Goal: Information Seeking & Learning: Find specific page/section

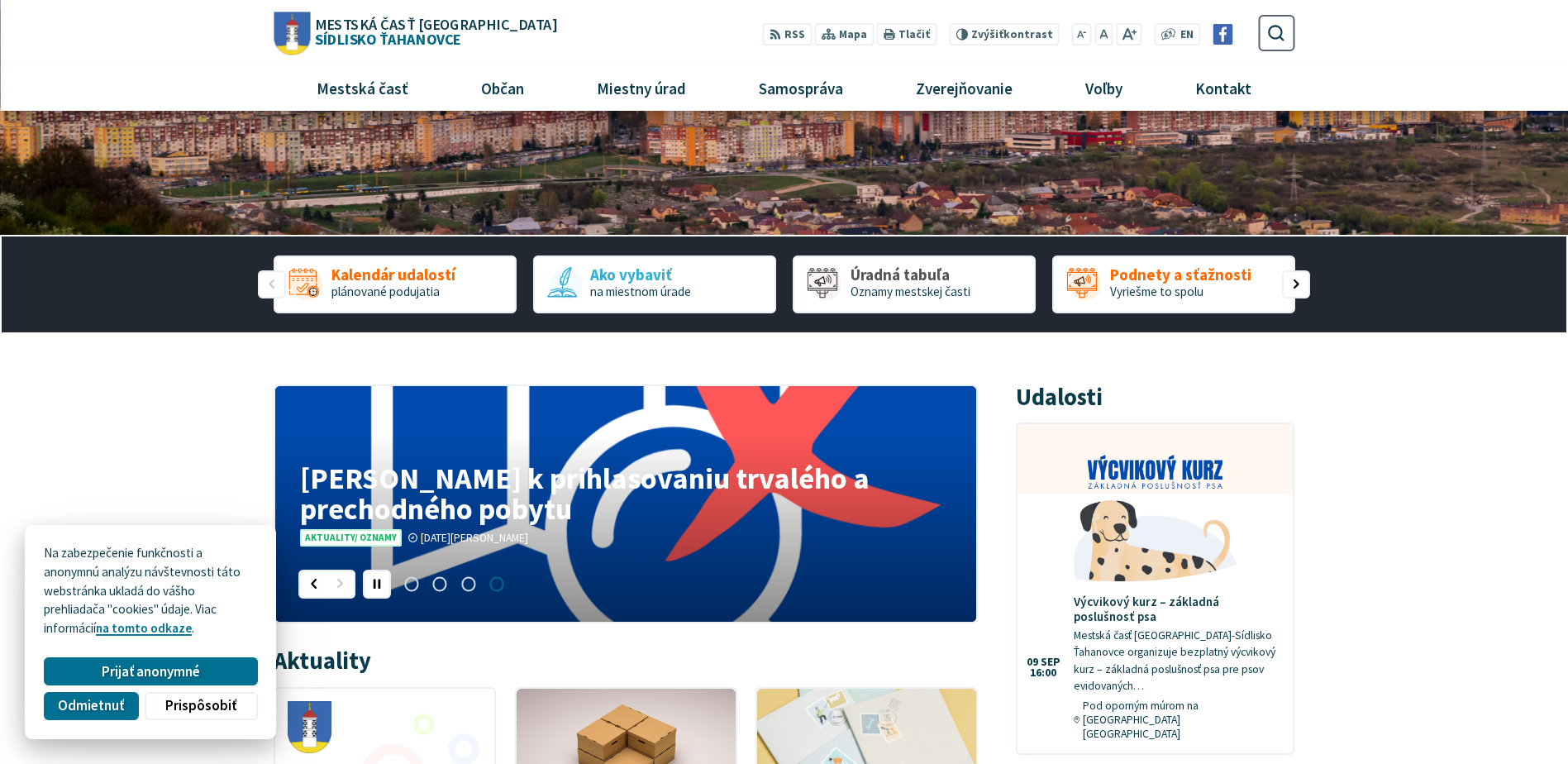
scroll to position [165, 0]
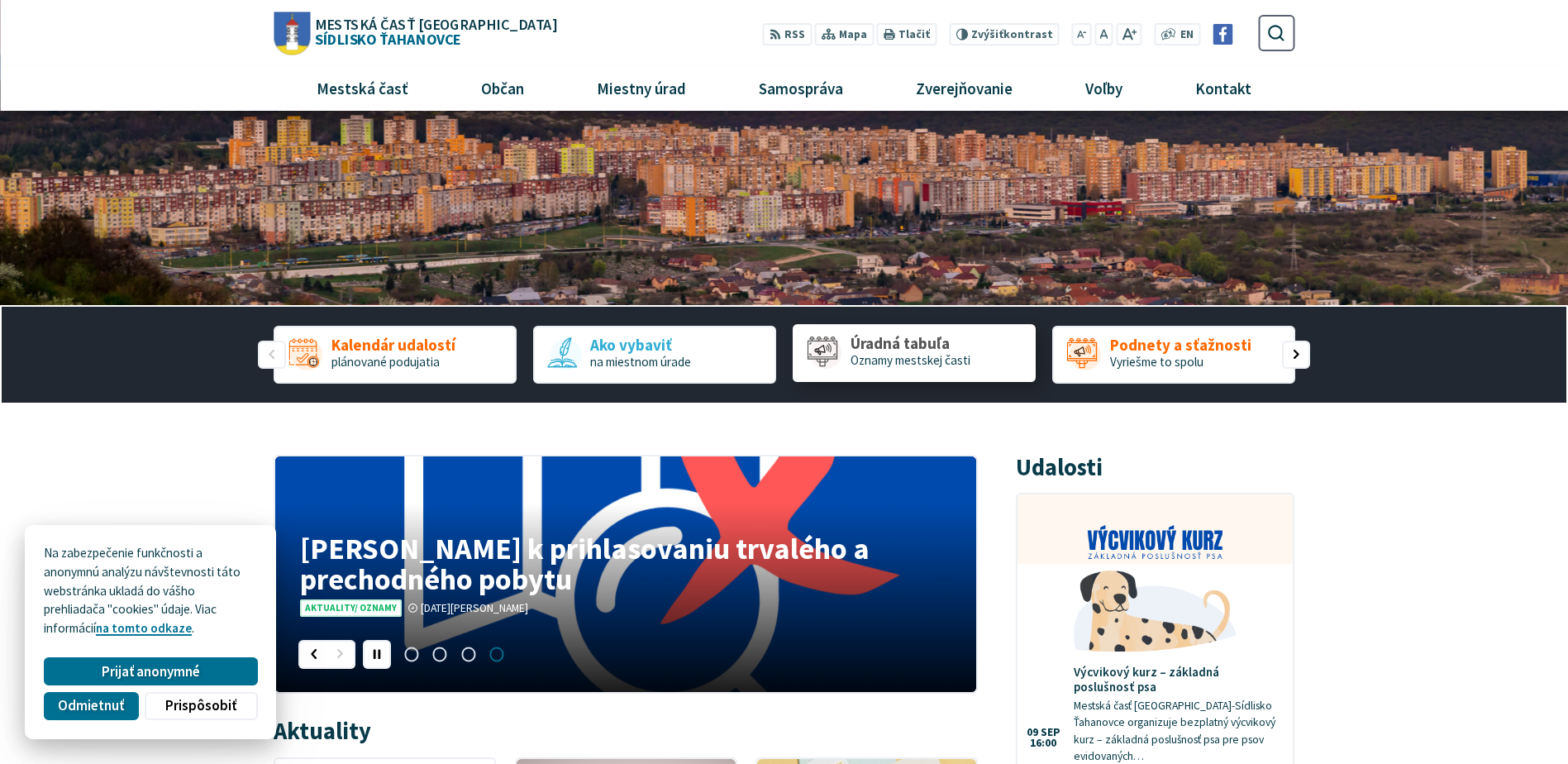
click at [896, 360] on span "Oznamy mestskej časti" at bounding box center [910, 360] width 120 height 15
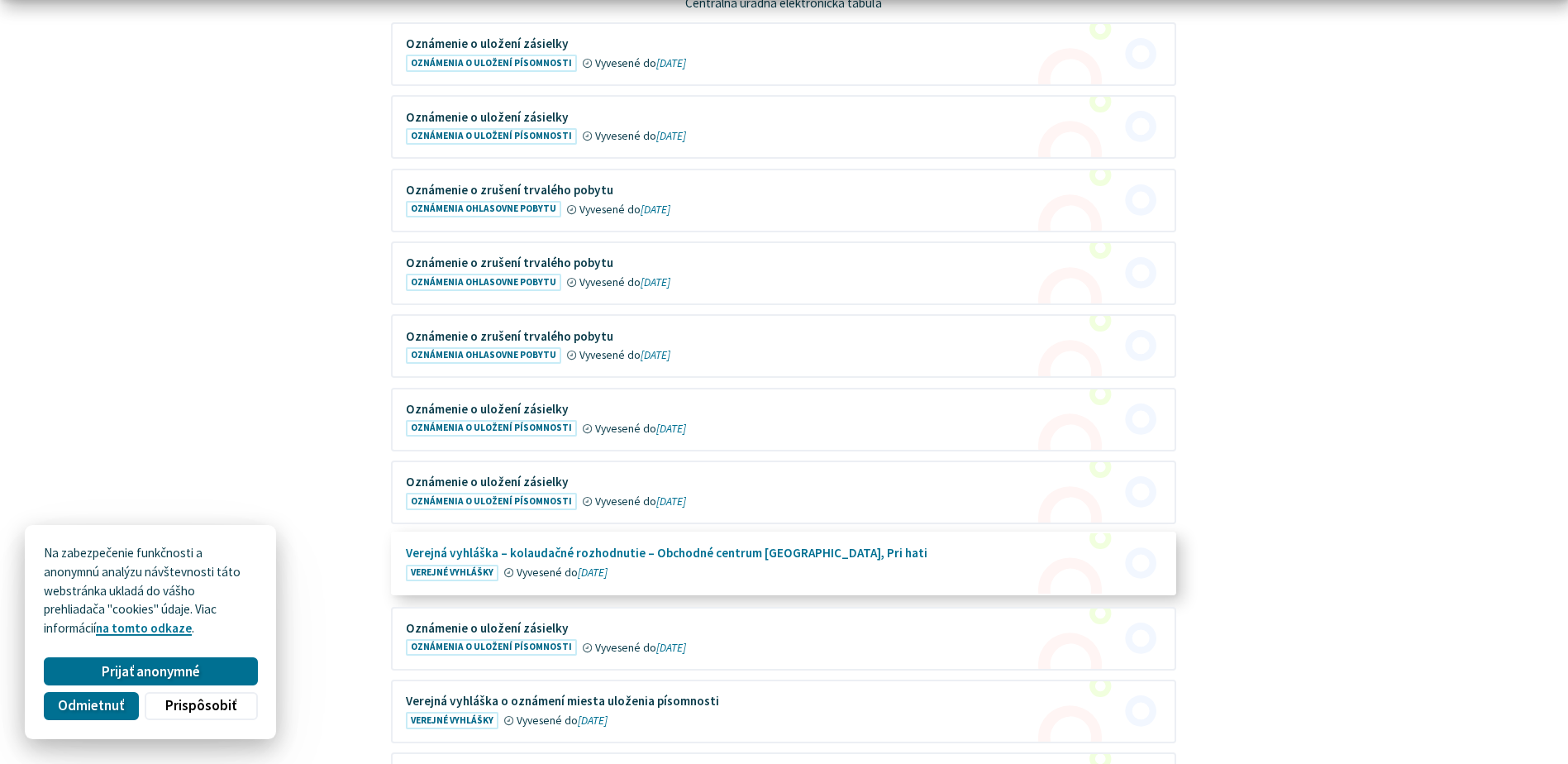
scroll to position [496, 0]
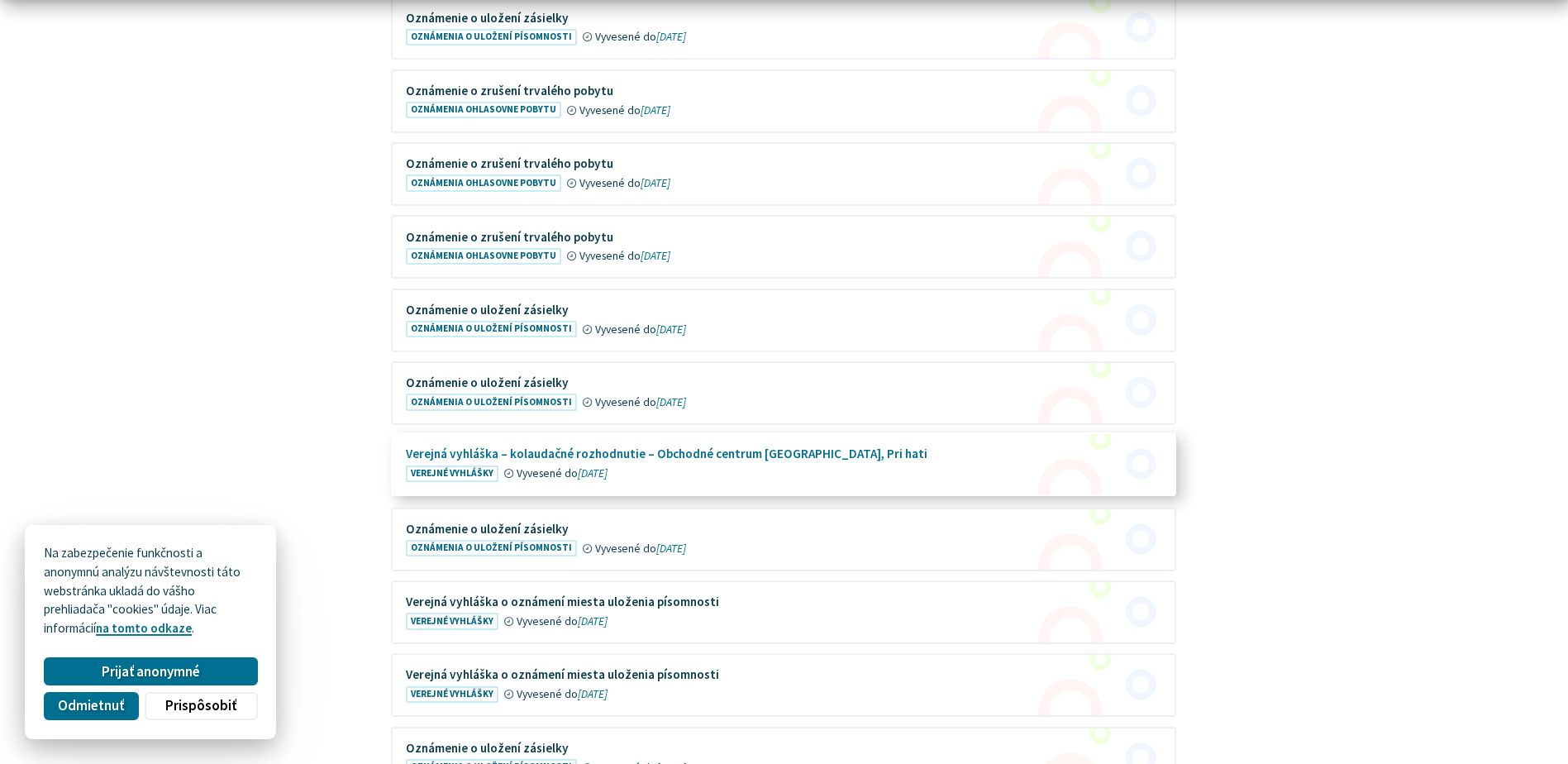
click at [730, 453] on figure at bounding box center [783, 464] width 782 height 60
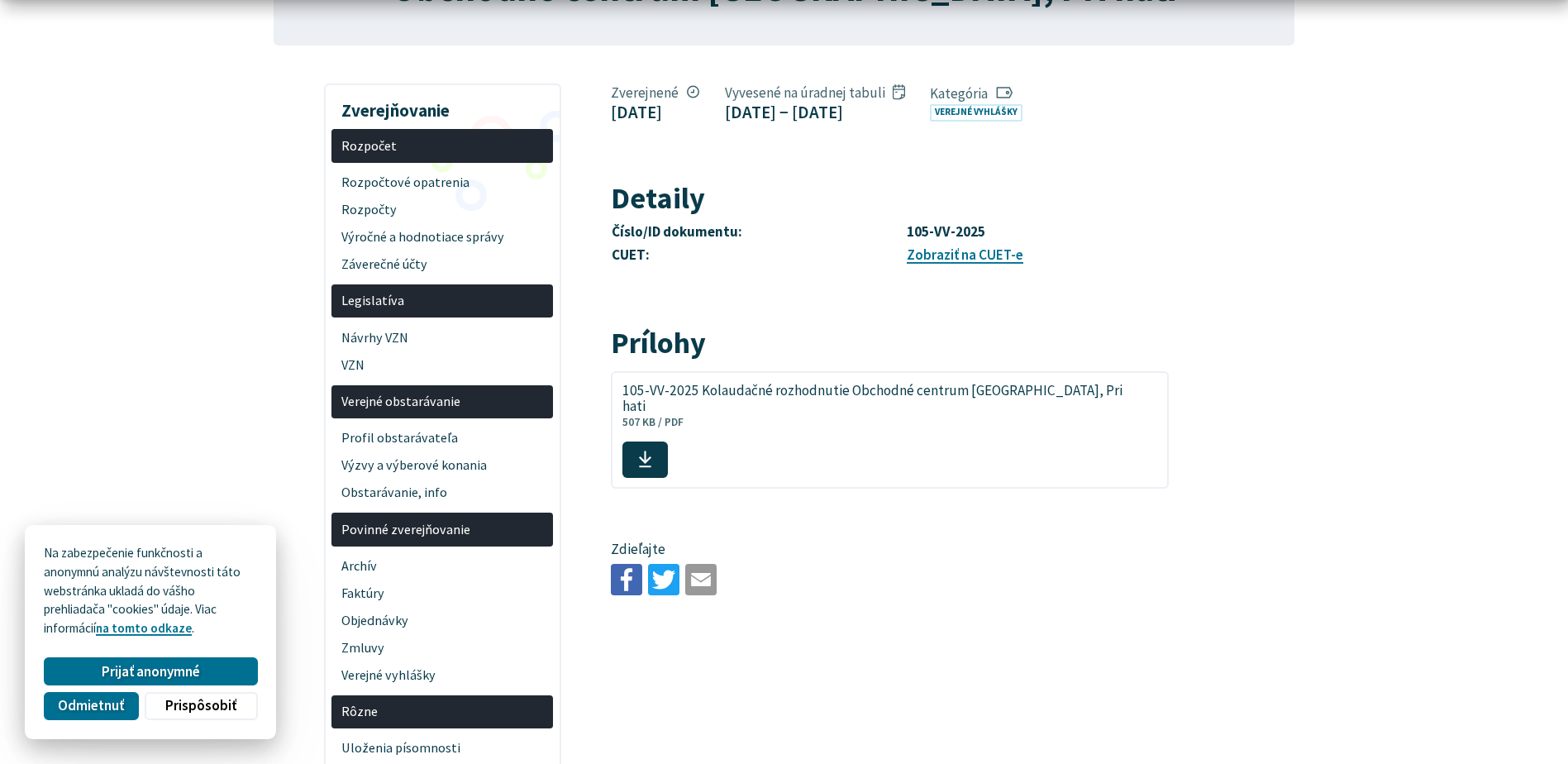
scroll to position [331, 0]
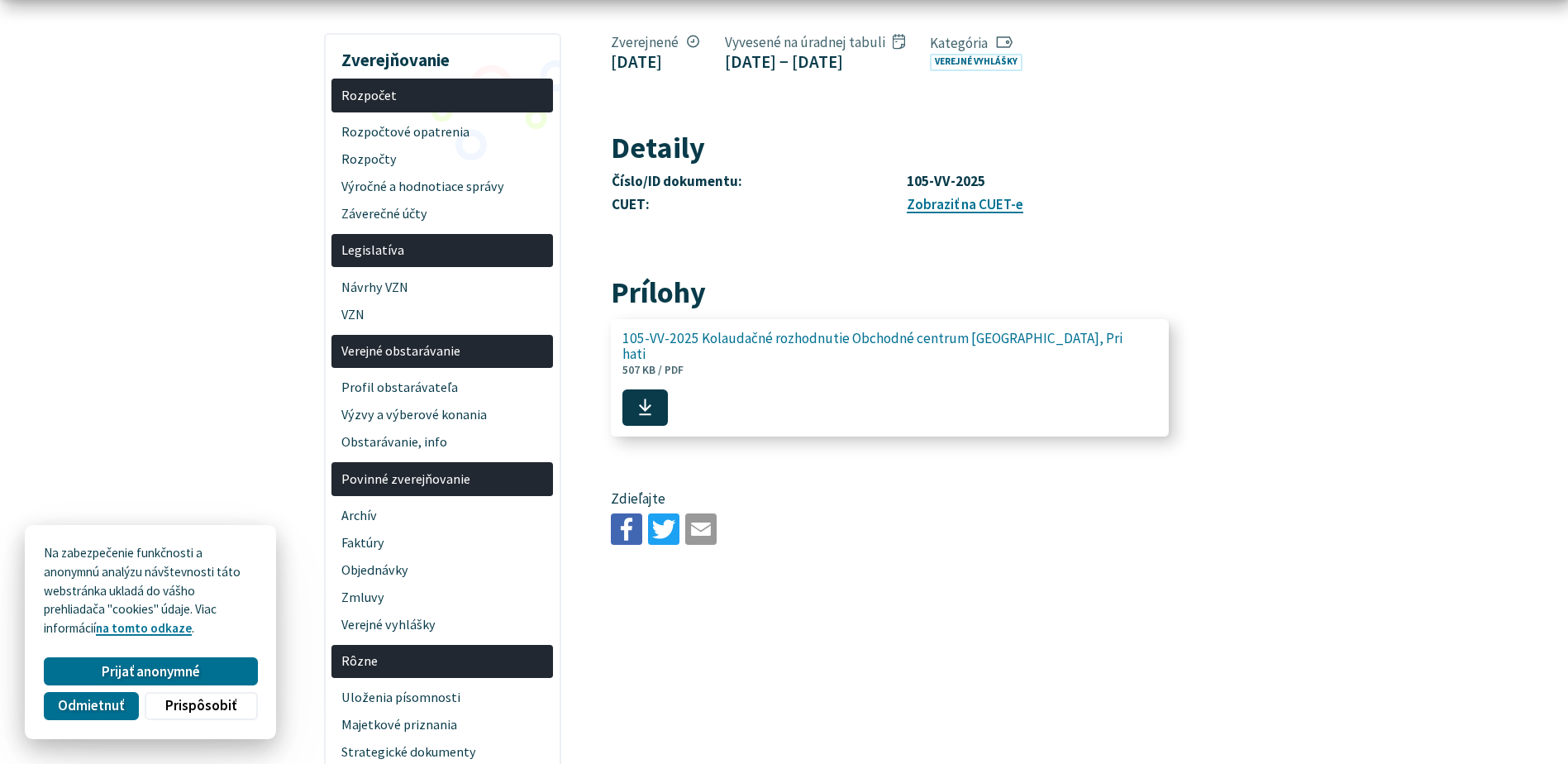
click at [668, 407] on span at bounding box center [645, 407] width 45 height 36
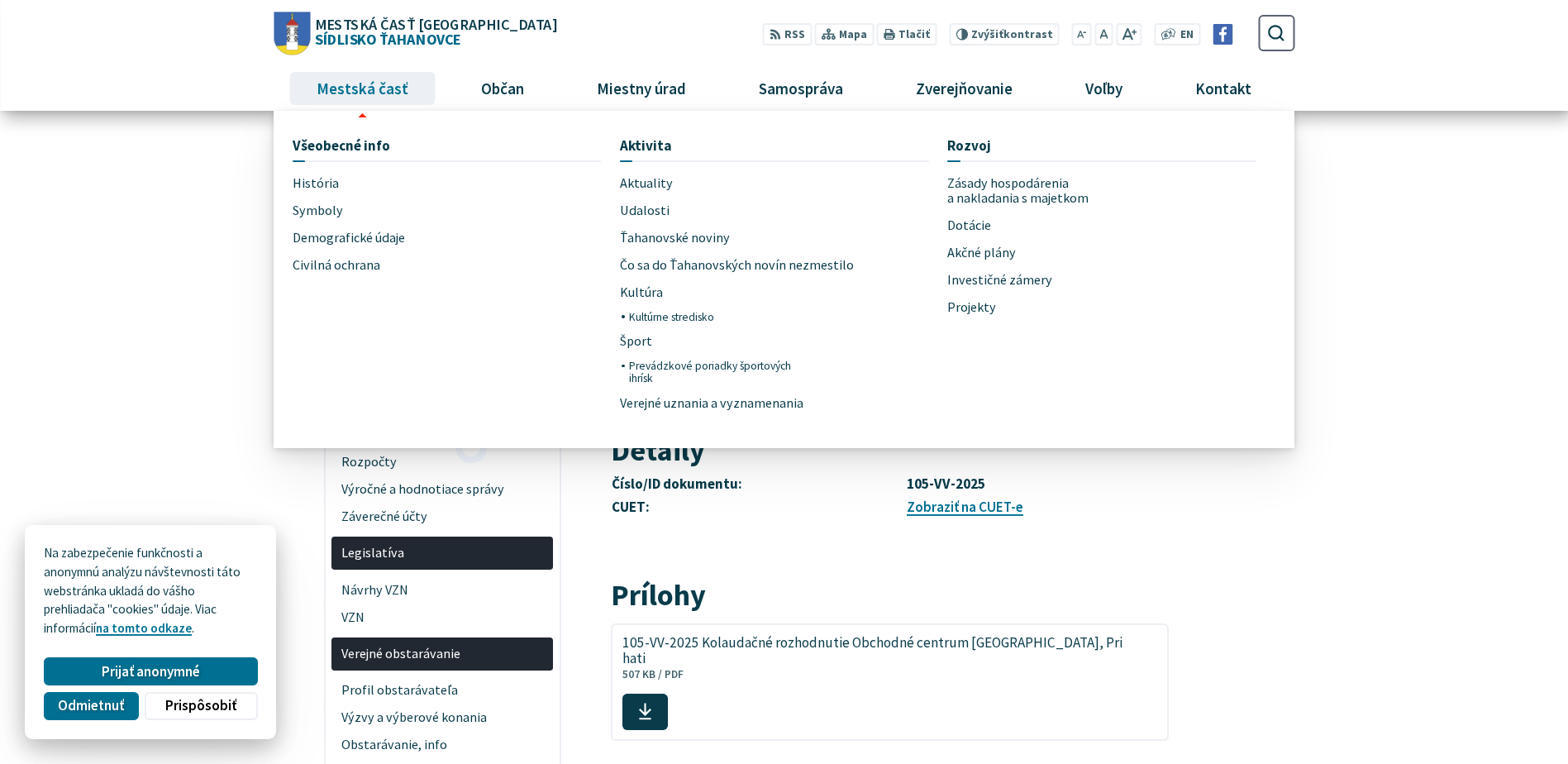
scroll to position [0, 0]
